Goal: Navigation & Orientation: Go to known website

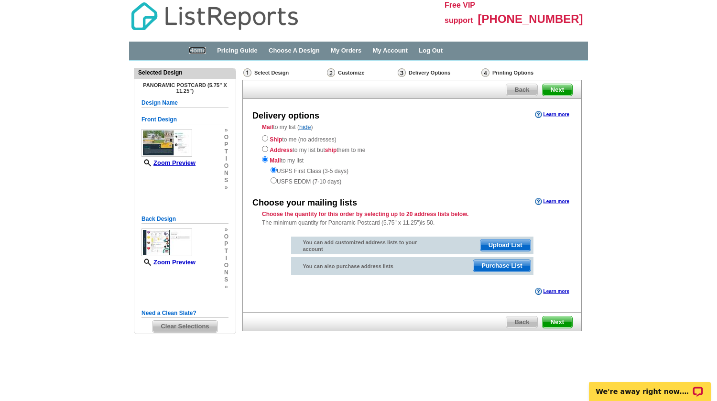
click at [196, 54] on link "Home" at bounding box center [197, 50] width 17 height 7
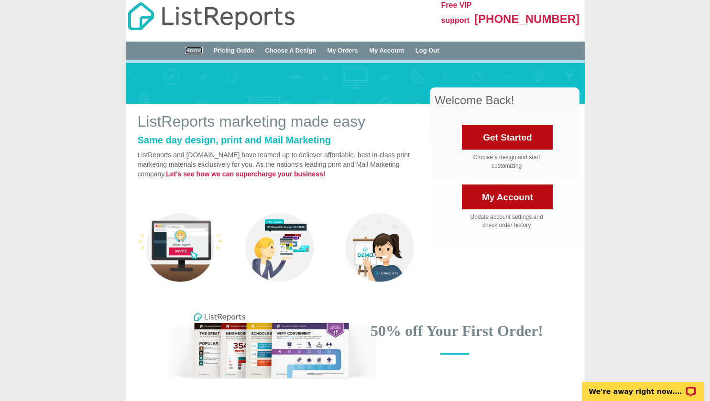
click at [201, 52] on link "Home" at bounding box center [193, 50] width 17 height 7
click at [192, 49] on link "Home" at bounding box center [193, 50] width 17 height 7
